Goal: Check status: Check status

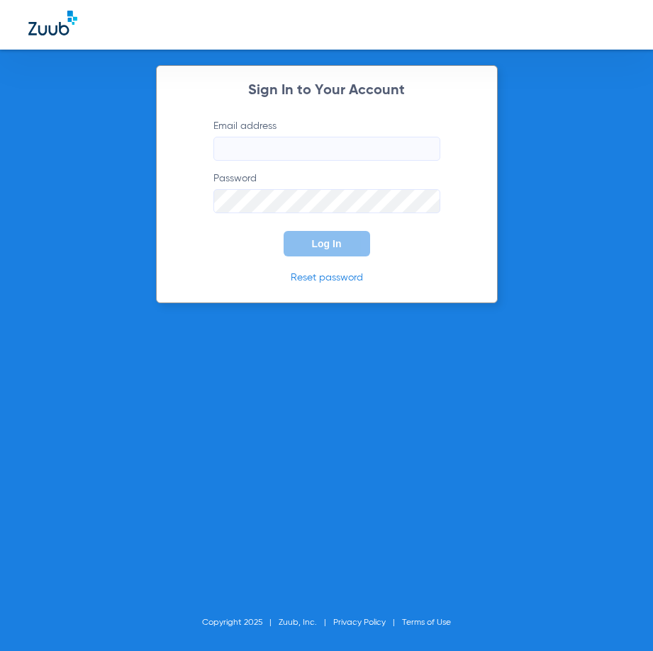
click at [283, 142] on input "Email address" at bounding box center [326, 149] width 227 height 24
type input "[EMAIL_ADDRESS][DOMAIN_NAME]"
click at [283, 231] on button "Log In" at bounding box center [326, 244] width 86 height 26
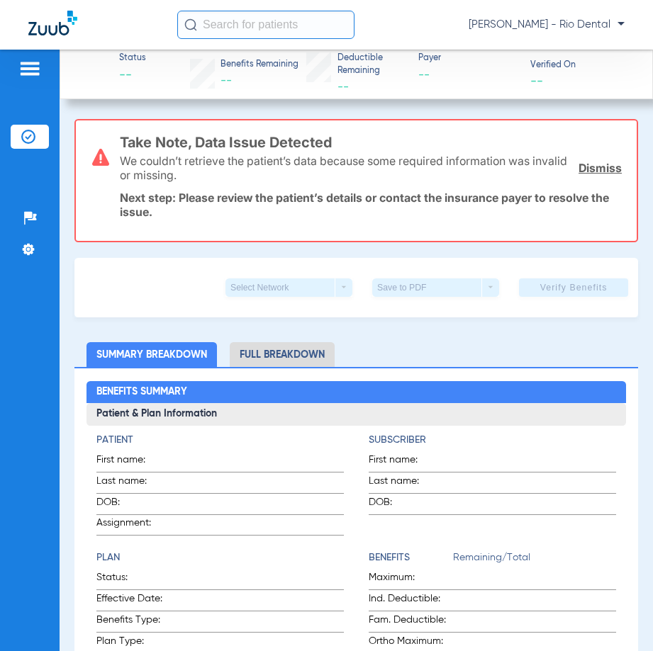
click at [269, 31] on input "text" at bounding box center [265, 25] width 177 height 28
click at [289, 34] on input "text" at bounding box center [265, 25] width 177 height 28
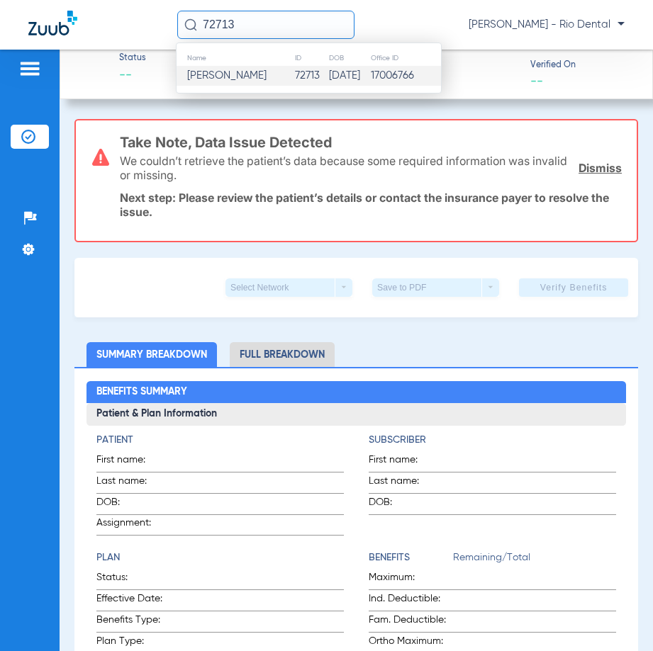
type input "72713"
click at [294, 69] on td "[PERSON_NAME]" at bounding box center [235, 76] width 118 height 20
